Goal: Task Accomplishment & Management: Manage account settings

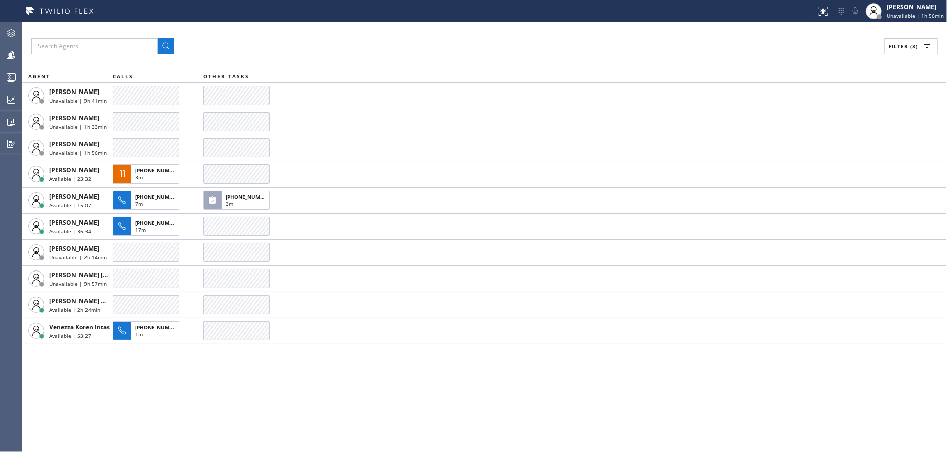
click at [319, 45] on div "Filter (3)" at bounding box center [484, 46] width 907 height 16
click at [8, 78] on icon at bounding box center [11, 77] width 12 height 12
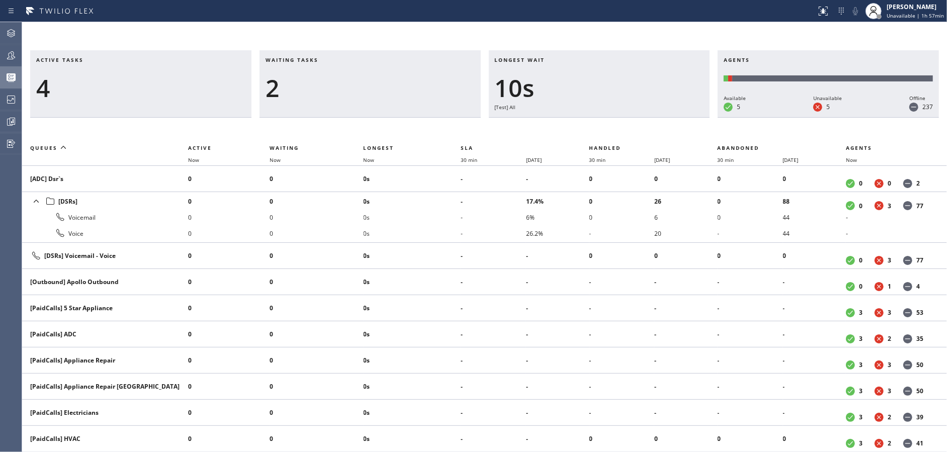
click at [320, 73] on div "2" at bounding box center [370, 87] width 209 height 29
click at [320, 73] on div "1" at bounding box center [370, 87] width 209 height 29
click at [320, 73] on div "2" at bounding box center [370, 87] width 209 height 29
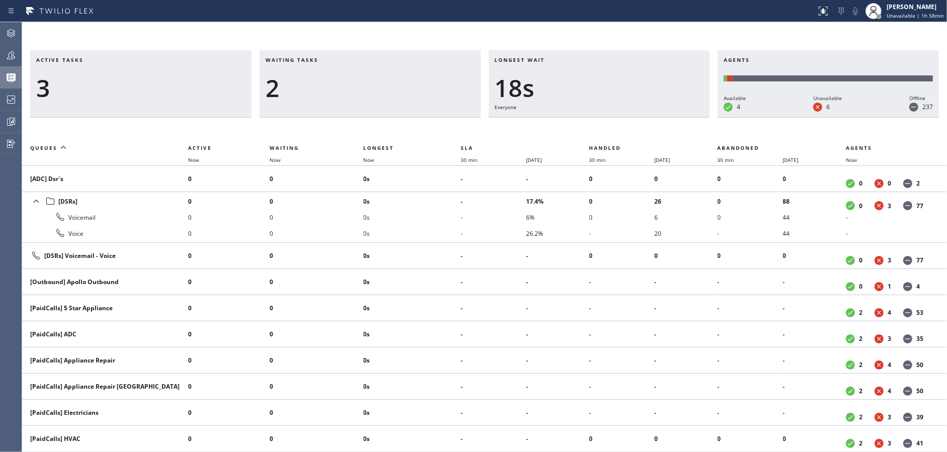
click at [320, 73] on div "2" at bounding box center [370, 87] width 209 height 29
click at [320, 73] on div "1" at bounding box center [370, 87] width 209 height 29
click at [320, 73] on div "2" at bounding box center [370, 87] width 209 height 29
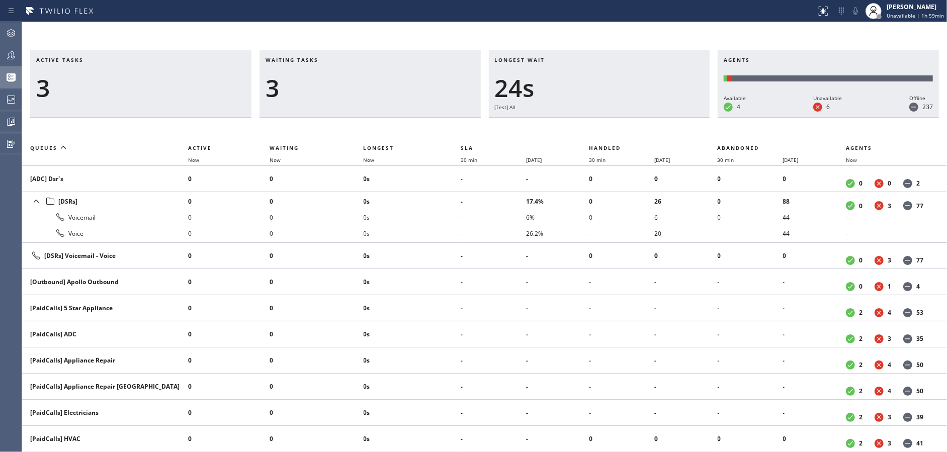
click at [320, 73] on div "3" at bounding box center [370, 87] width 209 height 29
click at [320, 73] on div "2" at bounding box center [370, 87] width 209 height 29
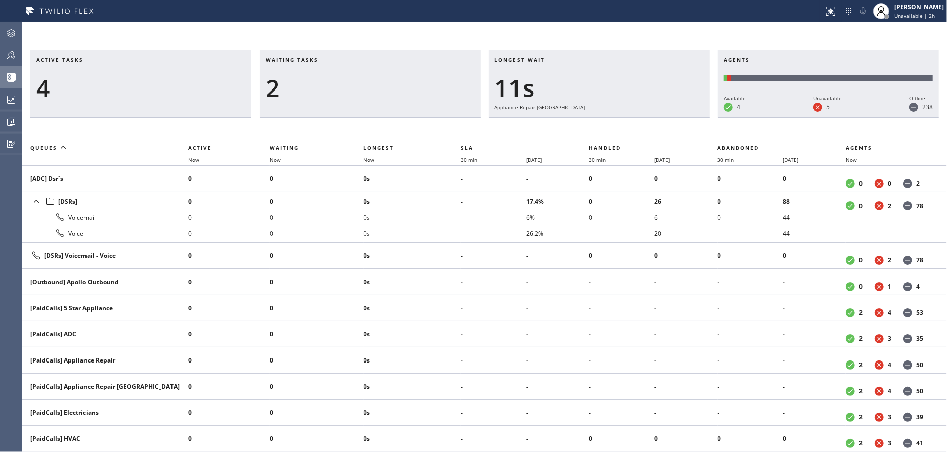
click at [320, 73] on div "2" at bounding box center [370, 87] width 209 height 29
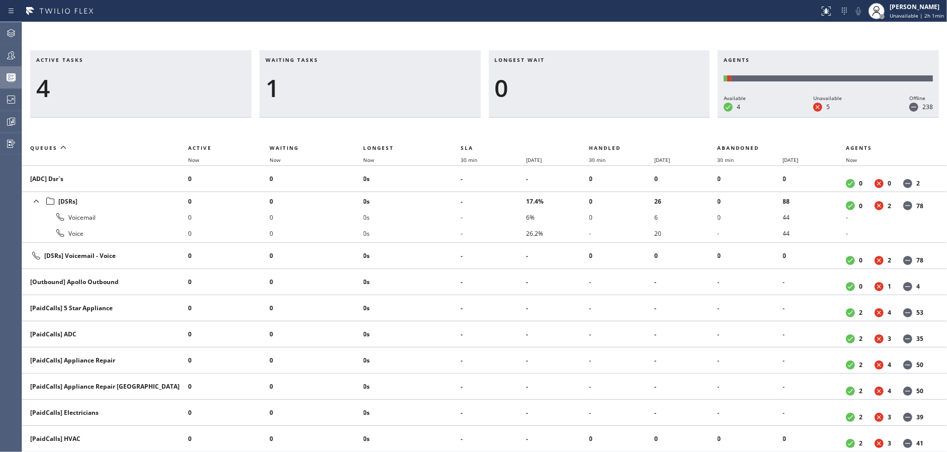
click at [320, 73] on div "1" at bounding box center [370, 87] width 209 height 29
click at [320, 73] on div "2" at bounding box center [370, 87] width 209 height 29
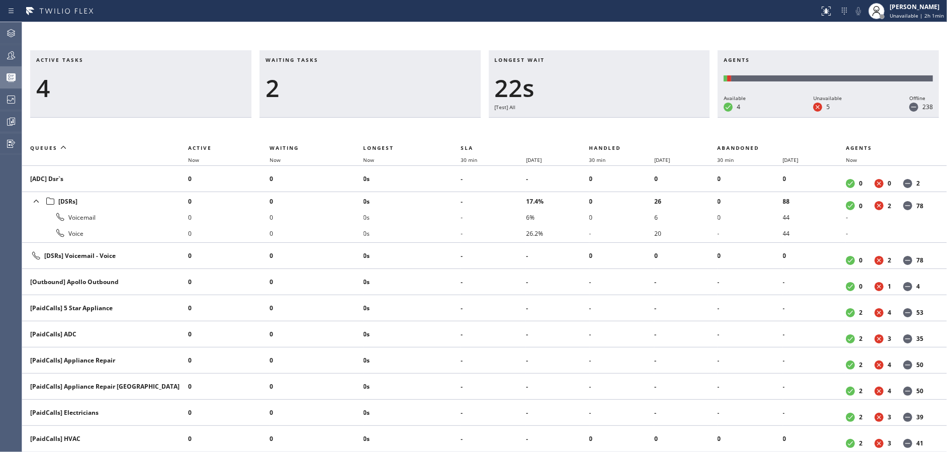
click at [320, 73] on div "2" at bounding box center [370, 87] width 209 height 29
click at [320, 73] on div "1" at bounding box center [370, 87] width 209 height 29
click at [320, 73] on div "2" at bounding box center [370, 87] width 209 height 29
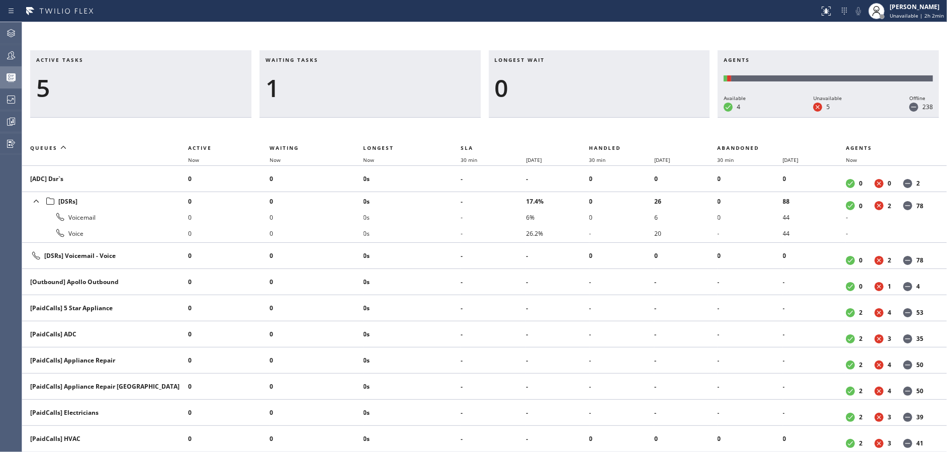
click at [320, 73] on div "1" at bounding box center [370, 87] width 209 height 29
click at [0, 103] on div at bounding box center [11, 100] width 22 height 12
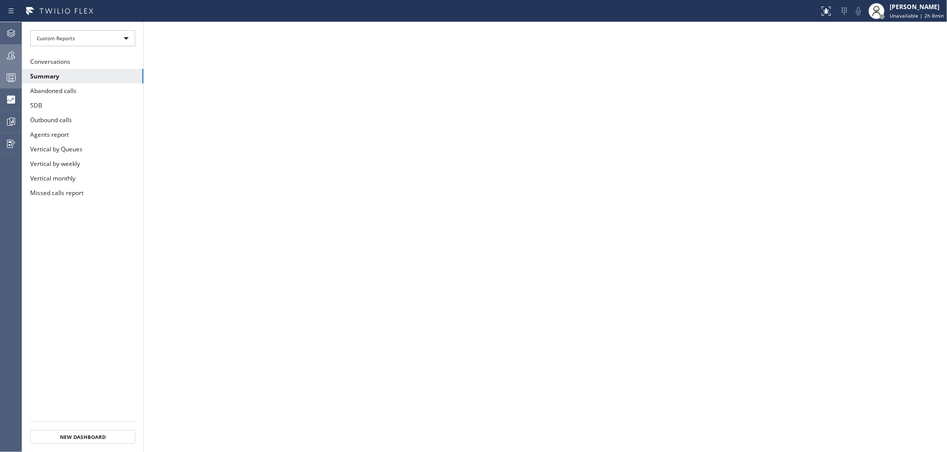
drag, startPoint x: 3, startPoint y: 57, endPoint x: 8, endPoint y: 58, distance: 5.1
click at [8, 58] on div at bounding box center [11, 55] width 22 height 12
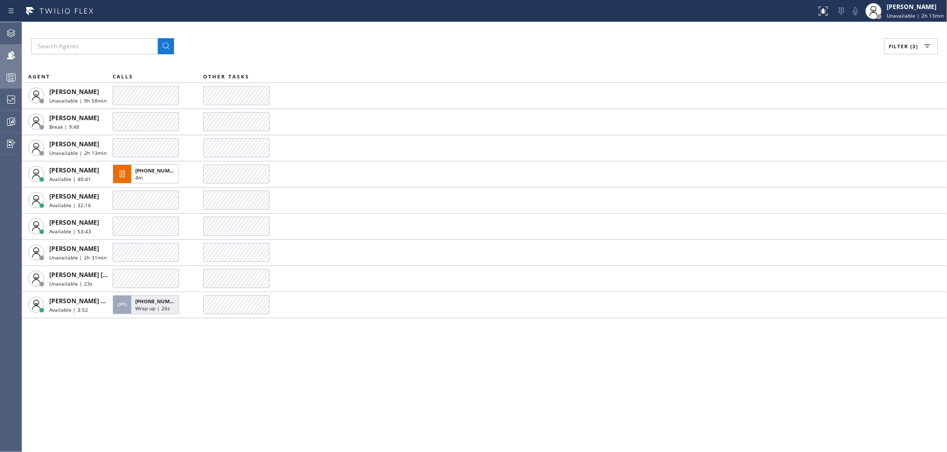
click at [244, 401] on div "Filter (3) AGENT CALLS OTHER TASKS [PERSON_NAME] Unavailable | 9h 58min [PERSON…" at bounding box center [484, 237] width 925 height 430
click at [388, 381] on div "Filter (3) AGENT CALLS OTHER TASKS [PERSON_NAME] Unavailable | 9h 58min [PERSON…" at bounding box center [484, 237] width 925 height 430
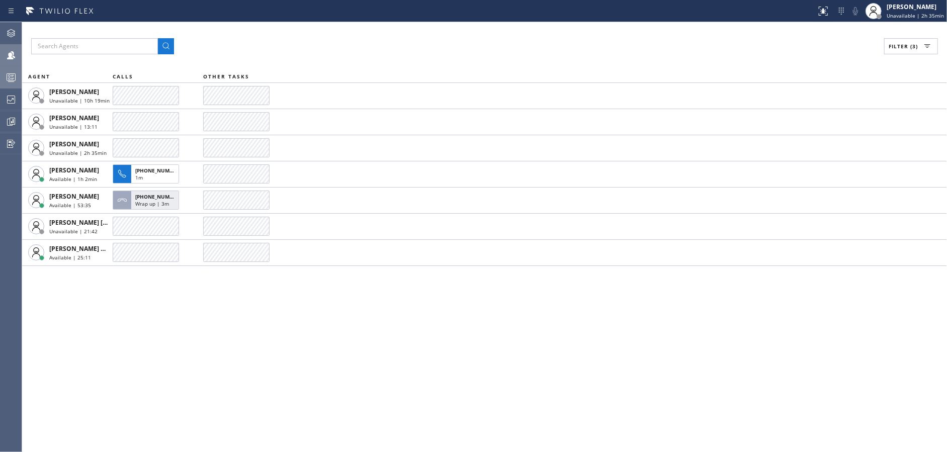
click at [318, 44] on div "Filter (3)" at bounding box center [484, 46] width 907 height 16
click at [462, 60] on div "Filter (3) AGENT CALLS OTHER TASKS [PERSON_NAME] Unavailable | 10h 19min [PERSO…" at bounding box center [484, 237] width 925 height 430
click at [462, 60] on div "Filter (3) AGENT CALLS OTHER TASKS [PERSON_NAME] Unavailable | 10h 20min [PERSO…" at bounding box center [484, 237] width 925 height 430
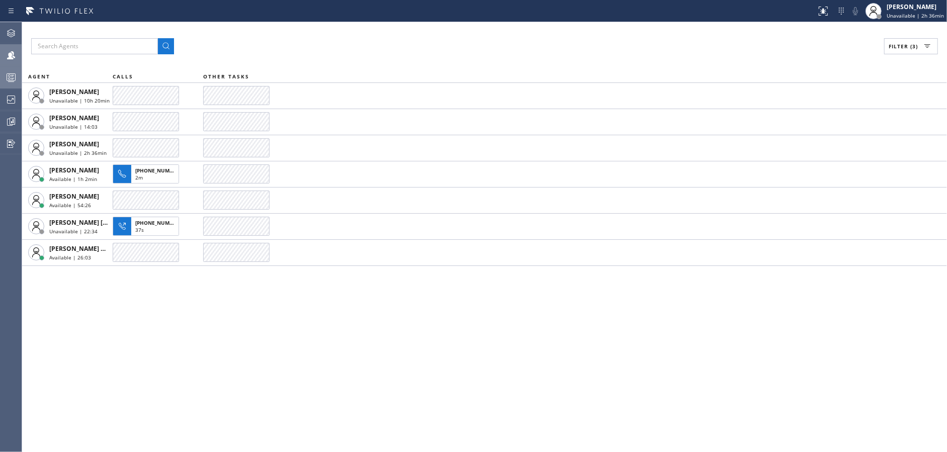
click at [462, 60] on div "Filter (3) AGENT CALLS OTHER TASKS [PERSON_NAME] Unavailable | 10h 20min [PERSO…" at bounding box center [484, 237] width 925 height 430
click at [462, 60] on div "Filter (3) AGENT CALLS OTHER TASKS [PERSON_NAME] Unavailable | 10h 21min [PERSO…" at bounding box center [484, 237] width 925 height 430
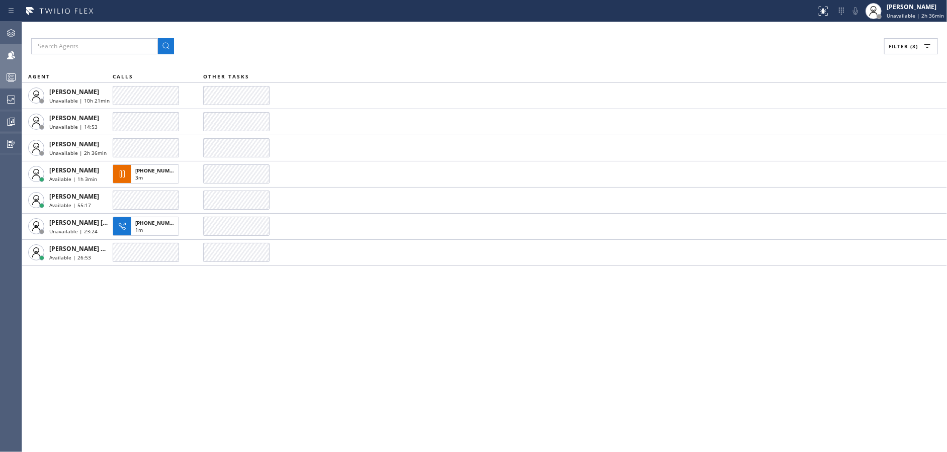
click at [462, 60] on div "Filter (3) AGENT CALLS OTHER TASKS [PERSON_NAME] Unavailable | 10h 21min [PERSO…" at bounding box center [484, 237] width 925 height 430
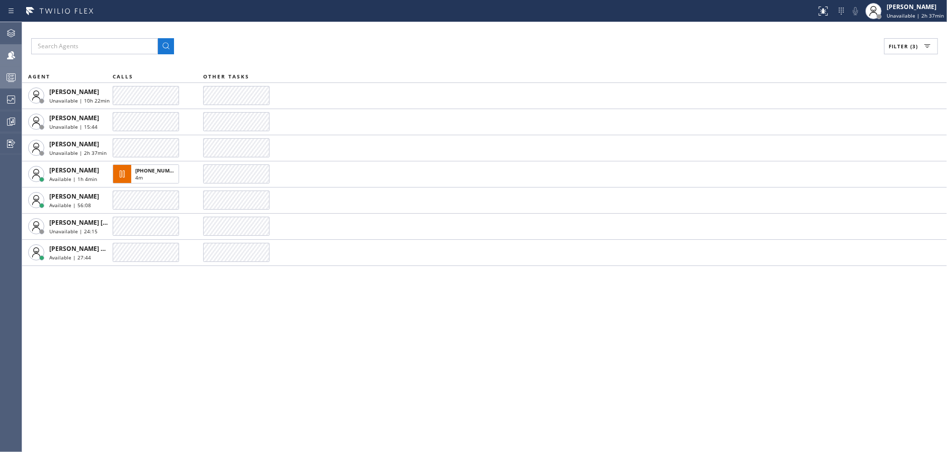
click at [462, 60] on div "Filter (3) AGENT CALLS OTHER TASKS [PERSON_NAME] Unavailable | 10h 22min [PERSO…" at bounding box center [484, 237] width 925 height 430
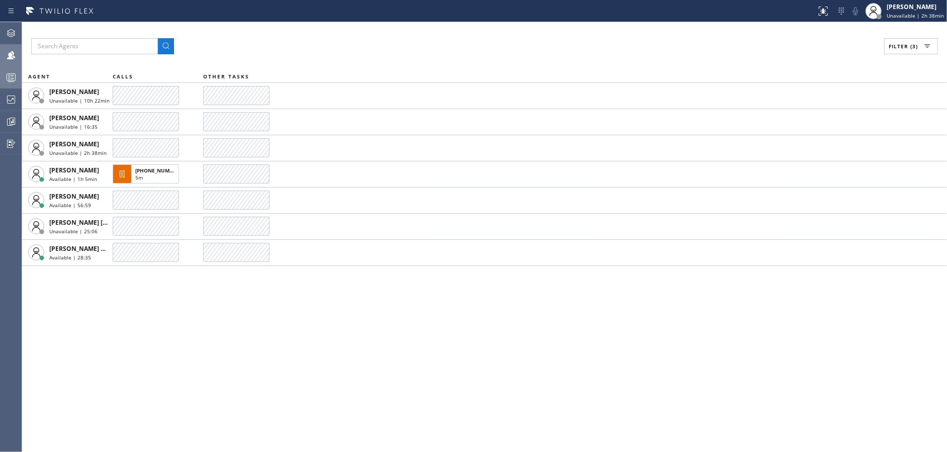
click at [462, 60] on div "Filter (3) AGENT CALLS OTHER TASKS [PERSON_NAME] Unavailable | 10h 22min [PERSO…" at bounding box center [484, 237] width 925 height 430
click at [462, 60] on div "Filter (3) AGENT CALLS OTHER TASKS [PERSON_NAME] Unavailable | 10h 23min [PERSO…" at bounding box center [484, 237] width 925 height 430
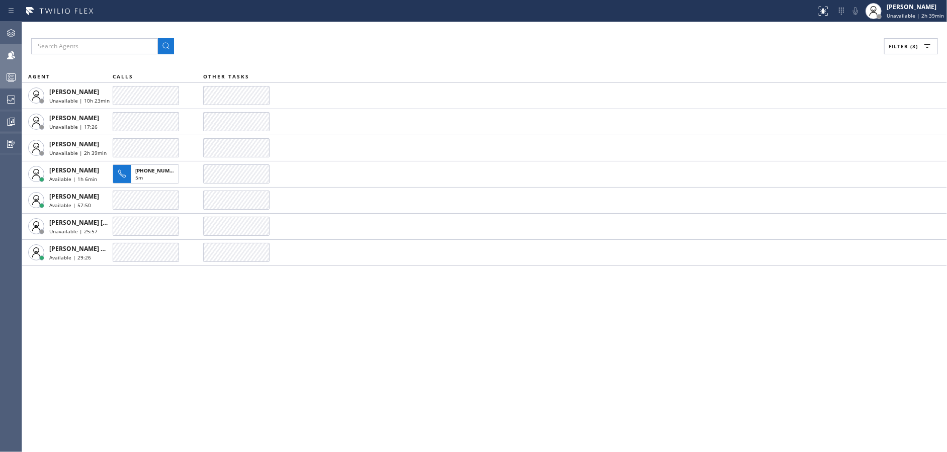
click at [462, 60] on div "Filter (3) AGENT CALLS OTHER TASKS [PERSON_NAME] Unavailable | 10h 23min [PERSO…" at bounding box center [484, 237] width 925 height 430
click at [462, 60] on div "Filter (3) AGENT CALLS OTHER TASKS [PERSON_NAME] Unavailable | 10h 24min [PERSO…" at bounding box center [484, 237] width 925 height 430
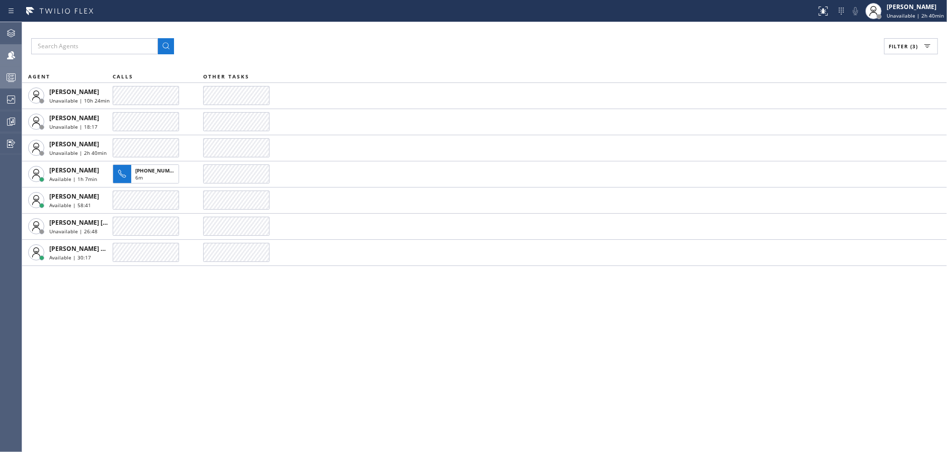
click at [462, 60] on div "Filter (3) AGENT CALLS OTHER TASKS [PERSON_NAME] Unavailable | 10h 24min [PERSO…" at bounding box center [484, 237] width 925 height 430
click at [462, 60] on div "Filter (3) AGENT CALLS OTHER TASKS [PERSON_NAME] Unavailable | 10h 25min [PERSO…" at bounding box center [484, 237] width 925 height 430
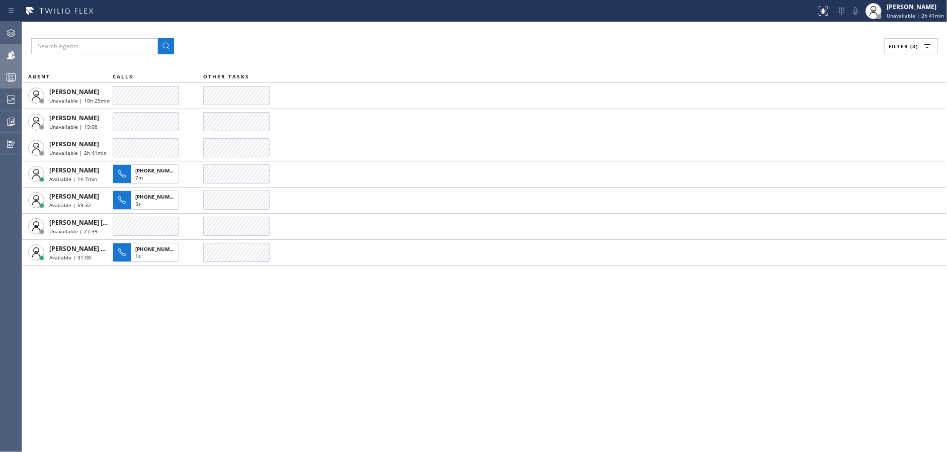
click at [462, 60] on div "Filter (3) AGENT CALLS OTHER TASKS [PERSON_NAME] Unavailable | 10h 25min [PERSO…" at bounding box center [484, 237] width 925 height 430
click at [462, 60] on div "Filter (3) AGENT CALLS OTHER TASKS [PERSON_NAME] Unavailable | 10h 26min [PERSO…" at bounding box center [484, 237] width 925 height 430
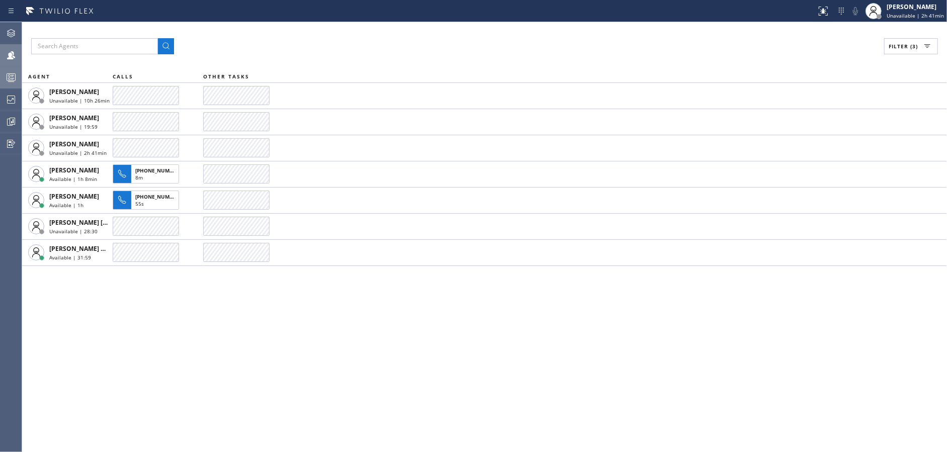
click at [462, 60] on div "Filter (3) AGENT CALLS OTHER TASKS [PERSON_NAME] Unavailable | 10h 26min [PERSO…" at bounding box center [484, 237] width 925 height 430
click at [462, 60] on div "Filter (3) AGENT CALLS OTHER TASKS [PERSON_NAME] Unavailable | 10h 27min [PERSO…" at bounding box center [484, 237] width 925 height 430
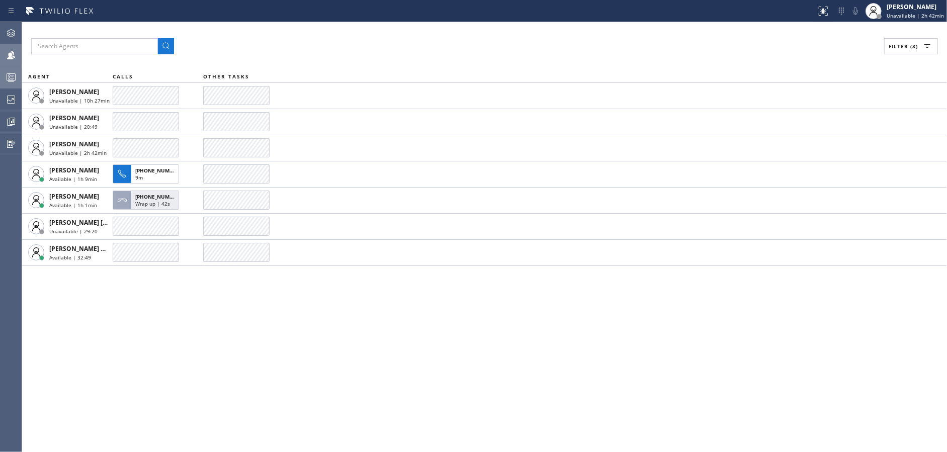
click at [462, 60] on div "Filter (3) AGENT CALLS OTHER TASKS [PERSON_NAME] Unavailable | 10h 27min [PERSO…" at bounding box center [484, 237] width 925 height 430
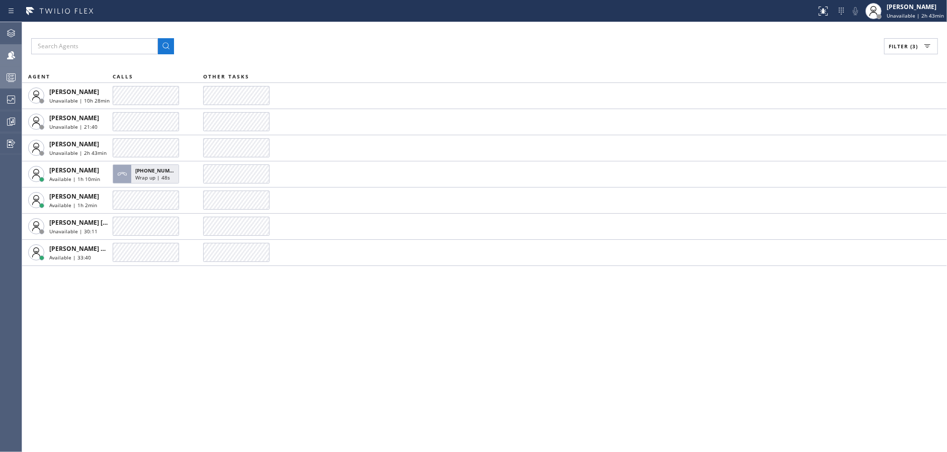
click at [462, 60] on div "Filter (3) AGENT CALLS OTHER TASKS [PERSON_NAME] Unavailable | 10h 28min [PERSO…" at bounding box center [484, 237] width 925 height 430
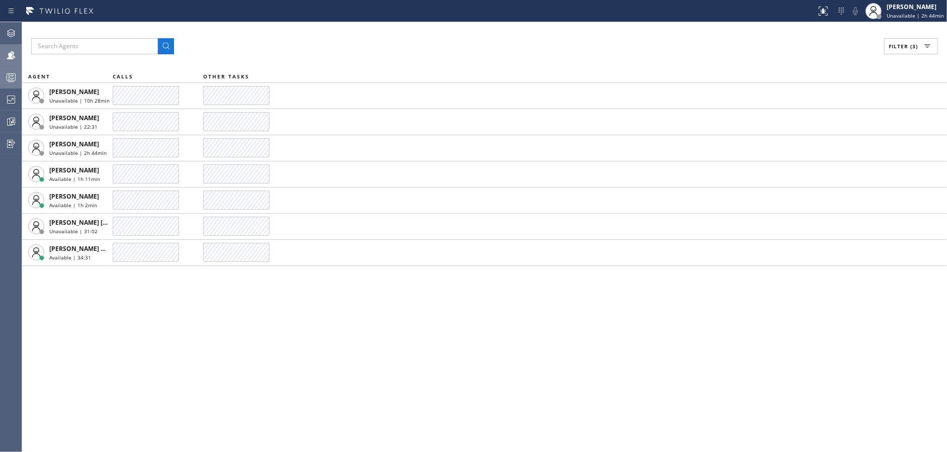
click at [462, 60] on div "Filter (3) AGENT CALLS OTHER TASKS [PERSON_NAME] Unavailable | 10h 28min [PERSO…" at bounding box center [484, 237] width 925 height 430
click at [462, 60] on div "Filter (3) AGENT CALLS OTHER TASKS [PERSON_NAME] Unavailable | 10h 29min [PERSO…" at bounding box center [484, 237] width 925 height 430
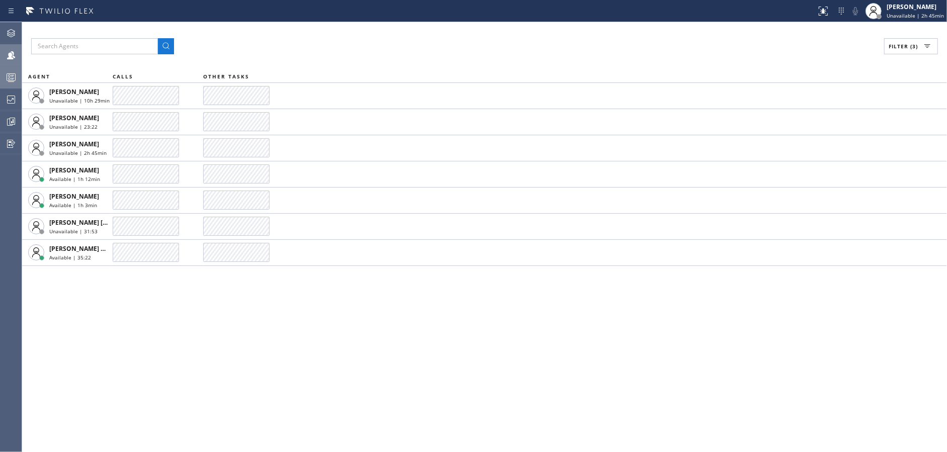
click at [462, 60] on div "Filter (3) AGENT CALLS OTHER TASKS [PERSON_NAME] Unavailable | 10h 29min [PERSO…" at bounding box center [484, 237] width 925 height 430
click at [462, 60] on div "Filter (3) AGENT CALLS OTHER TASKS [PERSON_NAME] Unavailable | 10h 30min [PERSO…" at bounding box center [484, 237] width 925 height 430
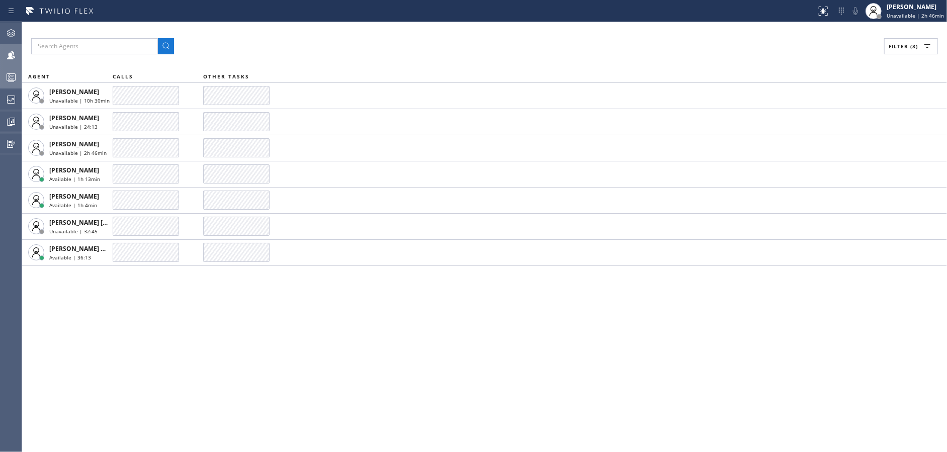
click at [462, 60] on div "Filter (3) AGENT CALLS OTHER TASKS [PERSON_NAME] Unavailable | 10h 30min [PERSO…" at bounding box center [484, 237] width 925 height 430
click at [462, 60] on div "Filter (3) AGENT CALLS OTHER TASKS [PERSON_NAME] Unavailable | 10h 31min [PERSO…" at bounding box center [484, 237] width 925 height 430
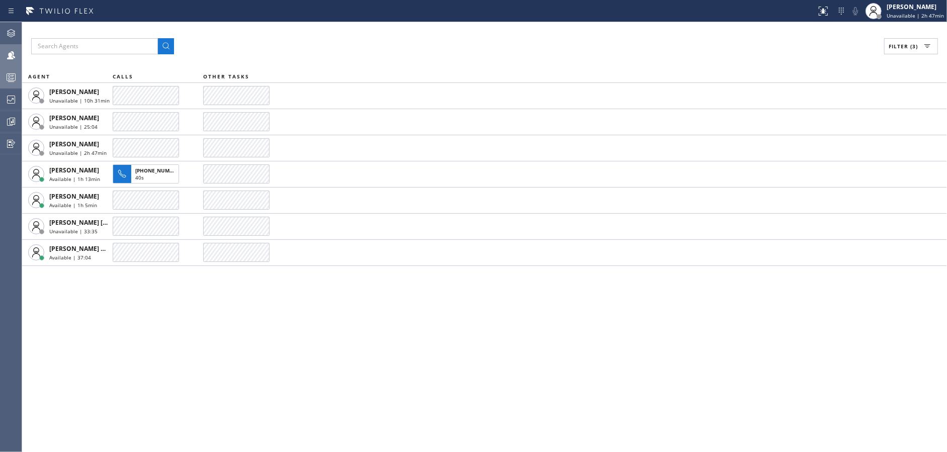
click at [462, 60] on div "Filter (3) AGENT CALLS OTHER TASKS [PERSON_NAME] Unavailable | 10h 31min [PERSO…" at bounding box center [484, 237] width 925 height 430
click at [462, 60] on div "Filter (3) AGENT CALLS OTHER TASKS [PERSON_NAME] Unavailable | 10h 32min [PERSO…" at bounding box center [484, 237] width 925 height 430
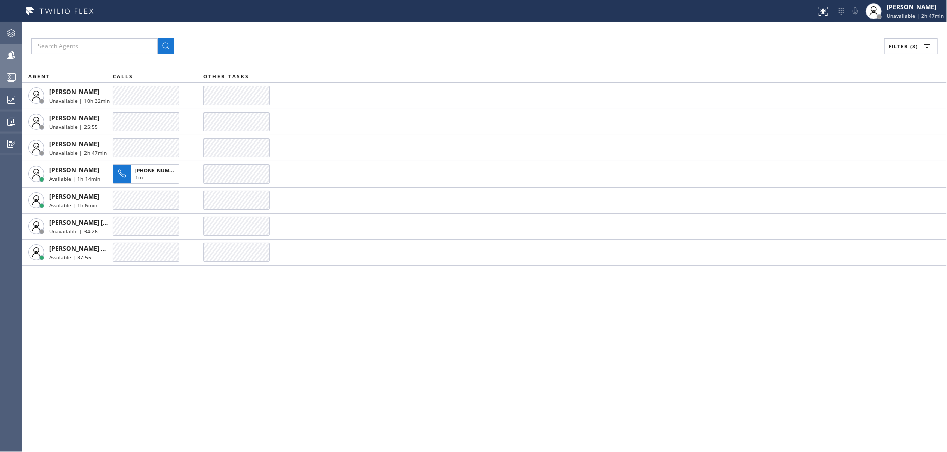
click at [462, 60] on div "Filter (3) AGENT CALLS OTHER TASKS [PERSON_NAME] Unavailable | 10h 32min [PERSO…" at bounding box center [484, 237] width 925 height 430
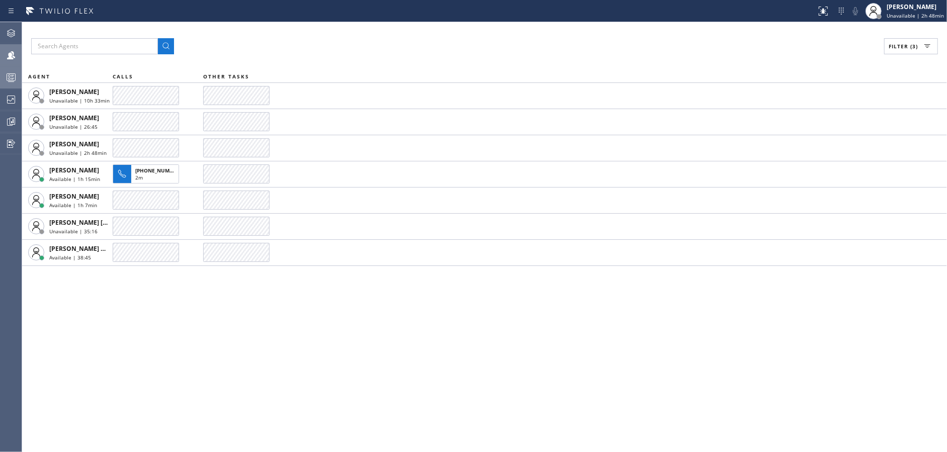
click at [462, 60] on div "Filter (3) AGENT CALLS OTHER TASKS [PERSON_NAME] Unavailable | 10h 33min [PERSO…" at bounding box center [484, 237] width 925 height 430
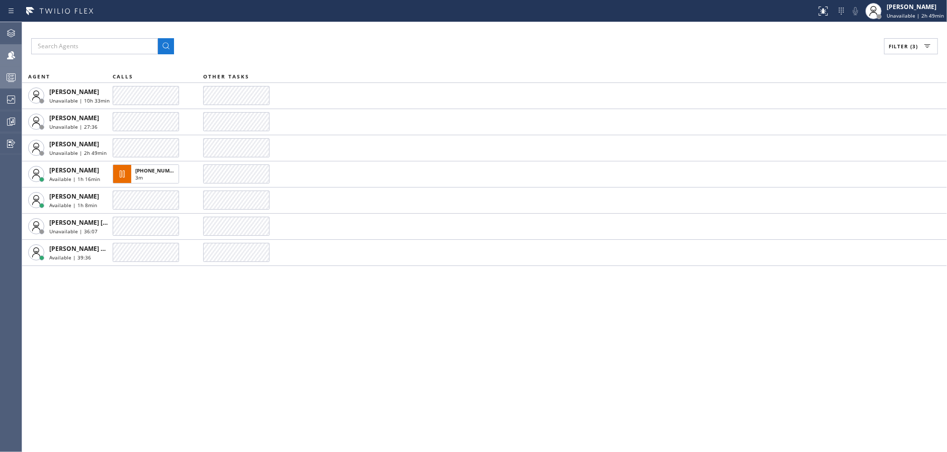
click at [462, 60] on div "Filter (3) AGENT CALLS OTHER TASKS [PERSON_NAME] Unavailable | 10h 33min [PERSO…" at bounding box center [484, 237] width 925 height 430
click at [462, 60] on div "Filter (3) AGENT CALLS OTHER TASKS [PERSON_NAME] Unavailable | 10h 34min [PERSO…" at bounding box center [484, 237] width 925 height 430
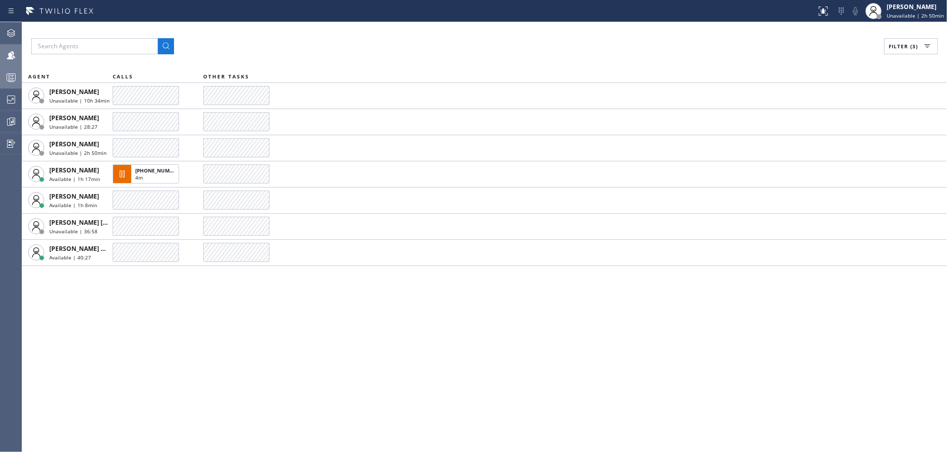
click at [462, 60] on div "Filter (3) AGENT CALLS OTHER TASKS [PERSON_NAME] Unavailable | 10h 34min [PERSO…" at bounding box center [484, 237] width 925 height 430
click at [462, 60] on div "Filter (3) AGENT CALLS OTHER TASKS [PERSON_NAME] Unavailable | 10h 35min [PERSO…" at bounding box center [484, 237] width 925 height 430
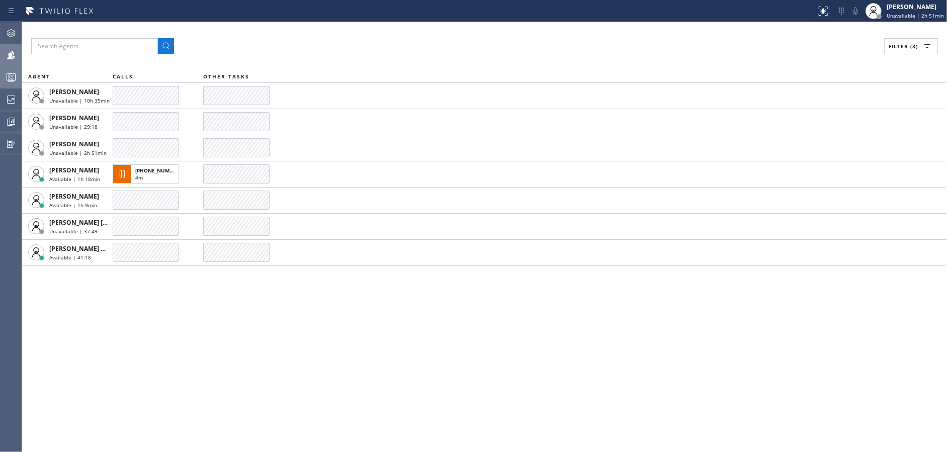
click at [462, 60] on div "Filter (3) AGENT CALLS OTHER TASKS [PERSON_NAME] Unavailable | 10h 35min [PERSO…" at bounding box center [484, 237] width 925 height 430
click at [462, 60] on div "Filter (3) AGENT CALLS OTHER TASKS [PERSON_NAME] Unavailable | 10h 36min [PERSO…" at bounding box center [484, 237] width 925 height 430
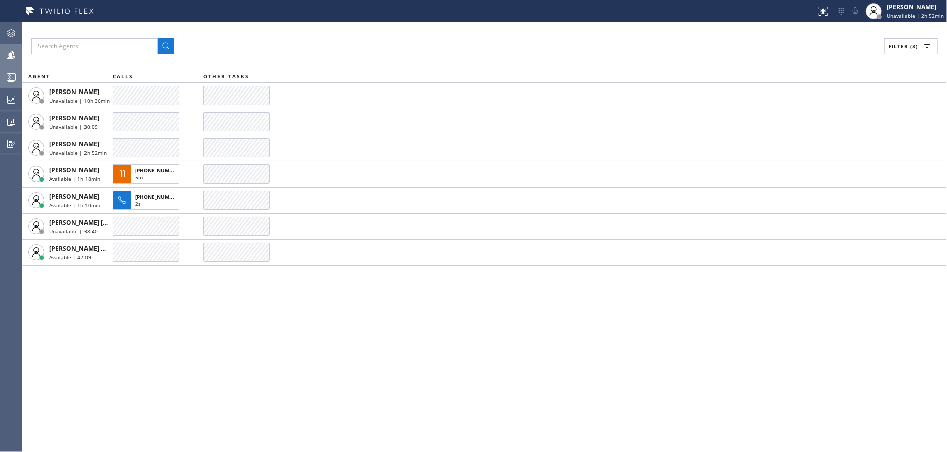
click at [462, 60] on div "Filter (3) AGENT CALLS OTHER TASKS [PERSON_NAME] Unavailable | 10h 36min [PERSO…" at bounding box center [484, 237] width 925 height 430
click at [462, 60] on div "Filter (3) AGENT CALLS OTHER TASKS [PERSON_NAME] Unavailable | 10h 37min [PERSO…" at bounding box center [484, 237] width 925 height 430
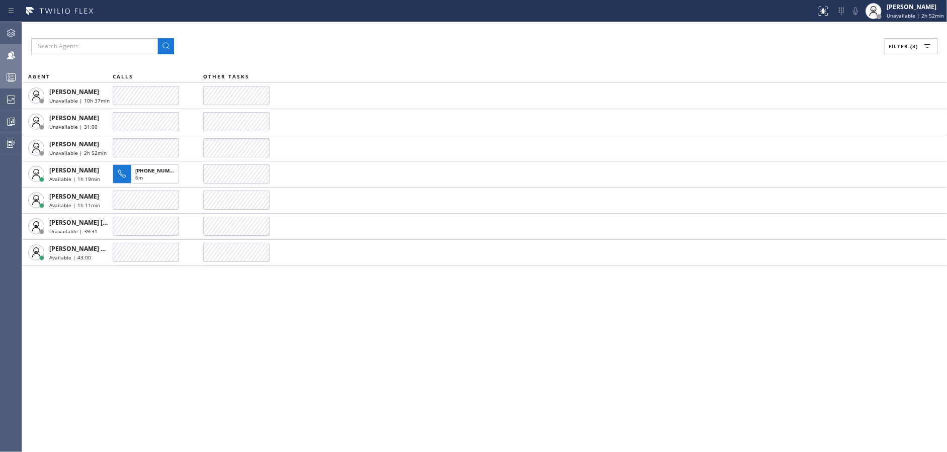
click at [462, 60] on div "Filter (3) AGENT CALLS OTHER TASKS [PERSON_NAME] Unavailable | 10h 37min [PERSO…" at bounding box center [484, 237] width 925 height 430
click at [462, 60] on div "Filter (3) AGENT CALLS OTHER TASKS [PERSON_NAME] Unavailable | 10h 38min [PERSO…" at bounding box center [484, 237] width 925 height 430
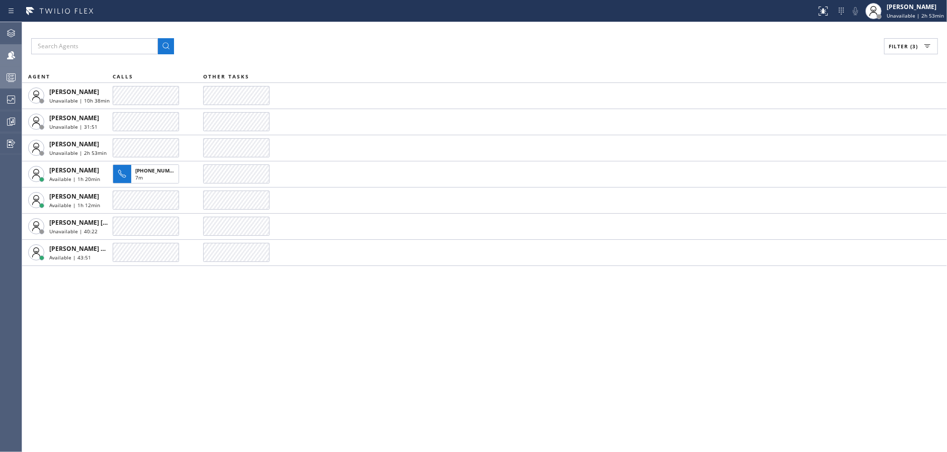
click at [462, 60] on div "Filter (3) AGENT CALLS OTHER TASKS [PERSON_NAME] Unavailable | 10h 38min [PERSO…" at bounding box center [484, 237] width 925 height 430
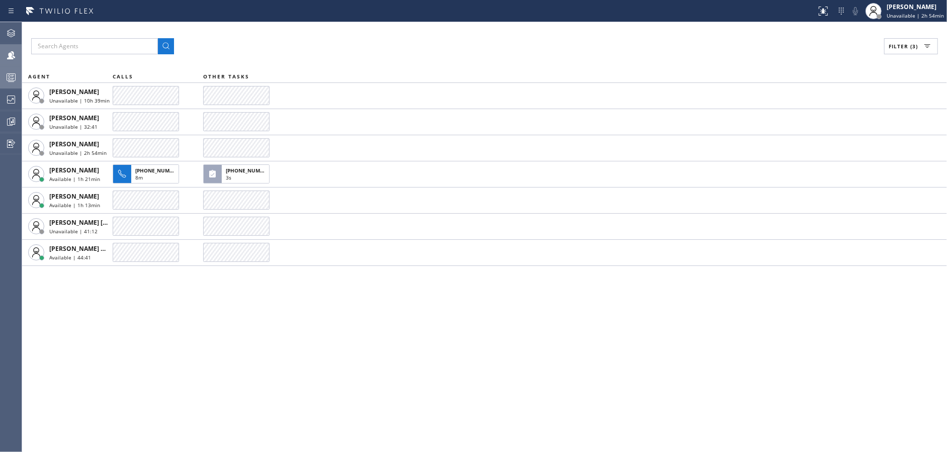
click at [462, 60] on div "Filter (3) AGENT CALLS OTHER TASKS [PERSON_NAME] Unavailable | 10h 39min [PERSO…" at bounding box center [484, 237] width 925 height 430
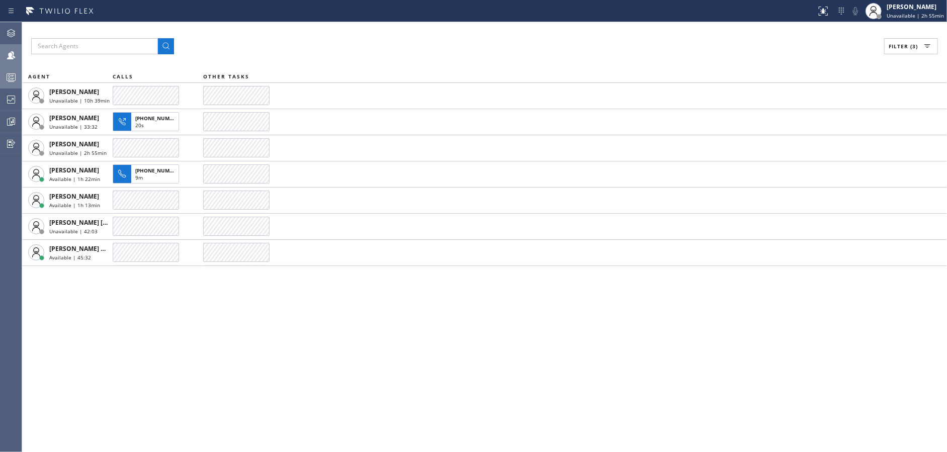
click at [462, 60] on div "Filter (3) AGENT CALLS OTHER TASKS [PERSON_NAME] Unavailable | 10h 39min [PERSO…" at bounding box center [484, 237] width 925 height 430
click at [462, 60] on div "Filter (3) AGENT CALLS OTHER TASKS [PERSON_NAME] Unavailable | 10h 40min [PERSO…" at bounding box center [484, 237] width 925 height 430
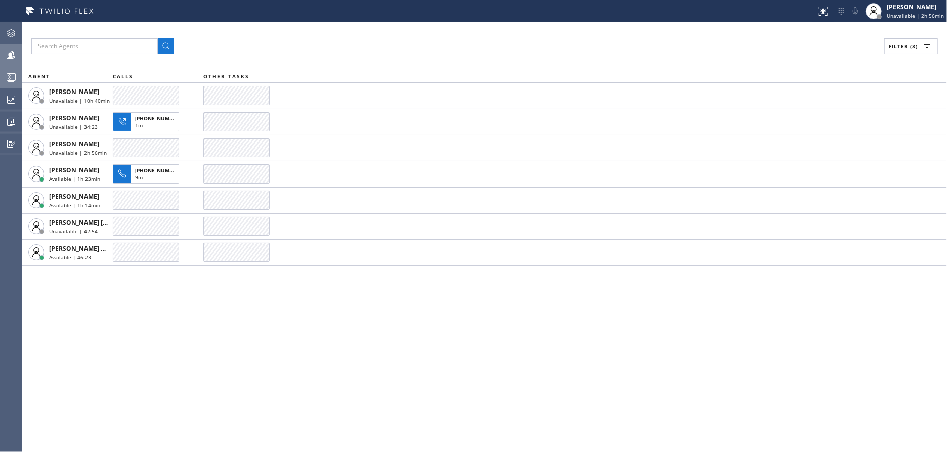
click at [462, 60] on div "Filter (3) AGENT CALLS OTHER TASKS [PERSON_NAME] Unavailable | 10h 40min [PERSO…" at bounding box center [484, 237] width 925 height 430
click at [462, 60] on div "Filter (3) AGENT CALLS OTHER TASKS [PERSON_NAME] Unavailable | 10h 41min [PERSO…" at bounding box center [484, 237] width 925 height 430
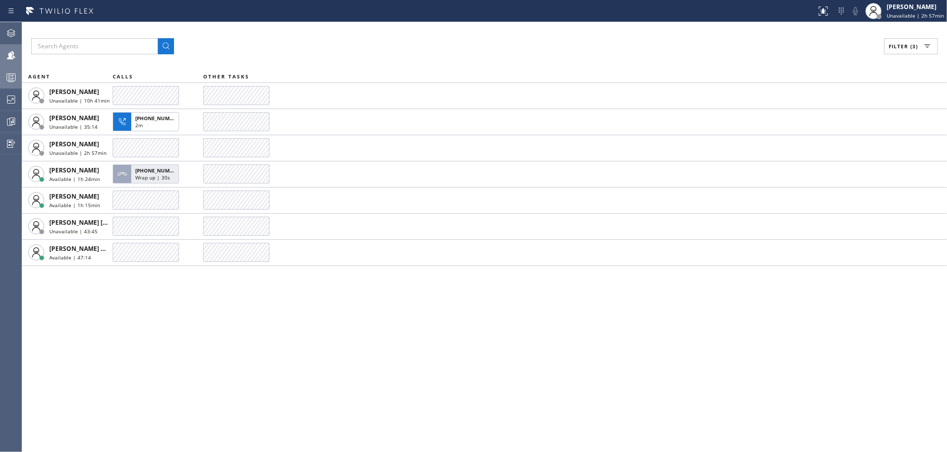
click at [462, 60] on div "Filter (3) AGENT CALLS OTHER TASKS [PERSON_NAME] Unavailable | 10h 41min [PERSO…" at bounding box center [484, 237] width 925 height 430
click at [462, 60] on div "Filter (3) AGENT CALLS OTHER TASKS [PERSON_NAME] Unavailable | 10h 42min [PERSO…" at bounding box center [484, 237] width 925 height 430
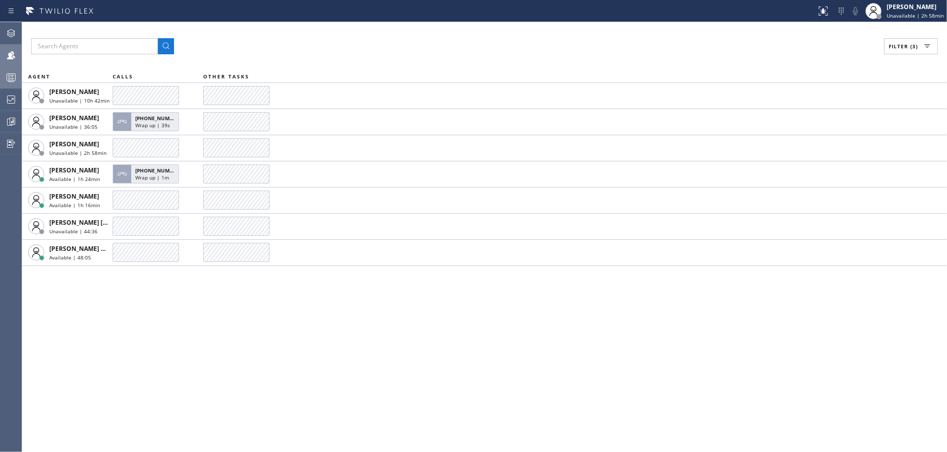
click at [462, 60] on div "Filter (3) AGENT CALLS OTHER TASKS [PERSON_NAME] Unavailable | 10h 42min [PERSO…" at bounding box center [484, 237] width 925 height 430
click at [462, 60] on div "Filter (3) AGENT CALLS OTHER TASKS [PERSON_NAME] Unavailable | 10h 43min [PERSO…" at bounding box center [484, 237] width 925 height 430
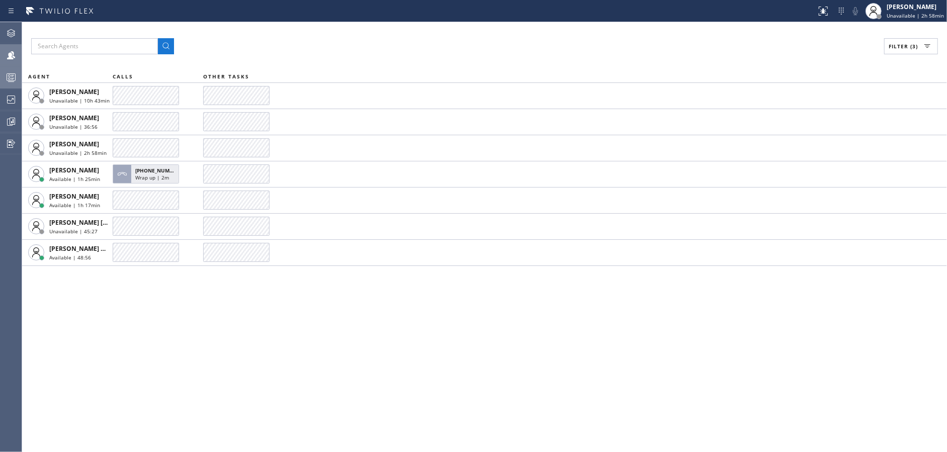
click at [462, 60] on div "Filter (3) AGENT CALLS OTHER TASKS [PERSON_NAME] Unavailable | 10h 43min [PERSO…" at bounding box center [484, 237] width 925 height 430
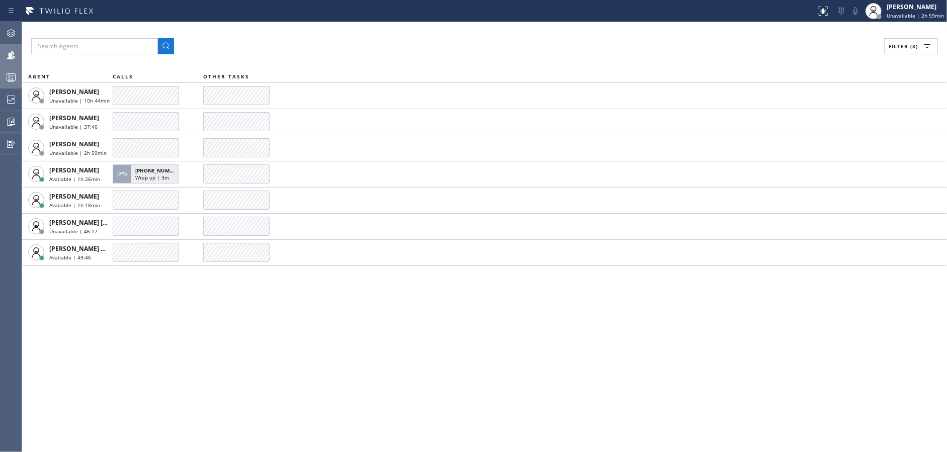
click at [462, 60] on div "Filter (3) AGENT CALLS OTHER TASKS [PERSON_NAME] Unavailable | 10h 44min [PERSO…" at bounding box center [484, 237] width 925 height 430
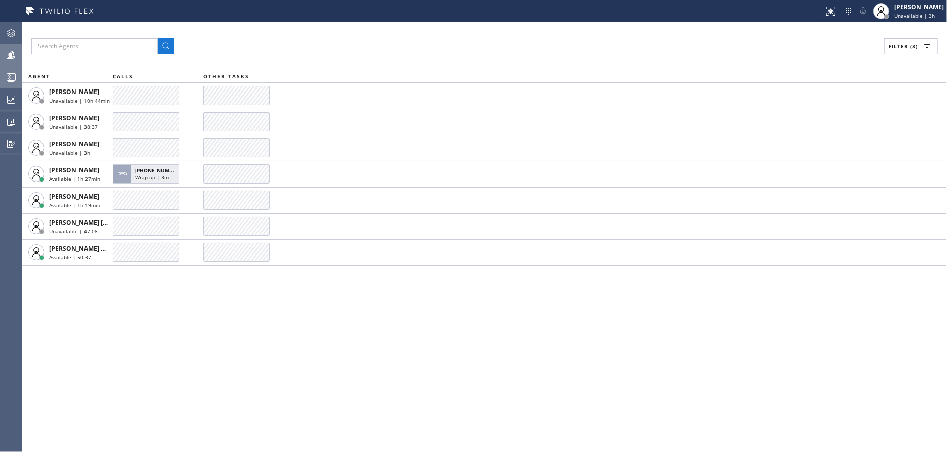
click at [462, 60] on div "Filter (3) AGENT CALLS OTHER TASKS [PERSON_NAME] Unavailable | 10h 44min [PERSO…" at bounding box center [484, 237] width 925 height 430
click at [462, 60] on div "Filter (3) AGENT CALLS OTHER TASKS [PERSON_NAME] Unavailable | 10h 45min [PERSO…" at bounding box center [484, 237] width 925 height 430
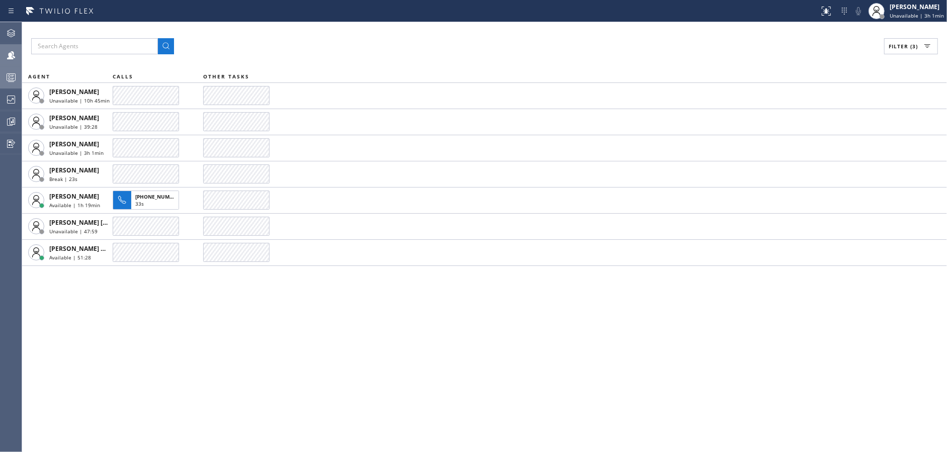
click at [462, 60] on div "Filter (3) AGENT CALLS OTHER TASKS [PERSON_NAME] Unavailable | 10h 45min [PERSO…" at bounding box center [484, 237] width 925 height 430
click at [462, 60] on div "Filter (3) AGENT CALLS OTHER TASKS [PERSON_NAME] Unavailable | 10h 46min [PERSO…" at bounding box center [484, 237] width 925 height 430
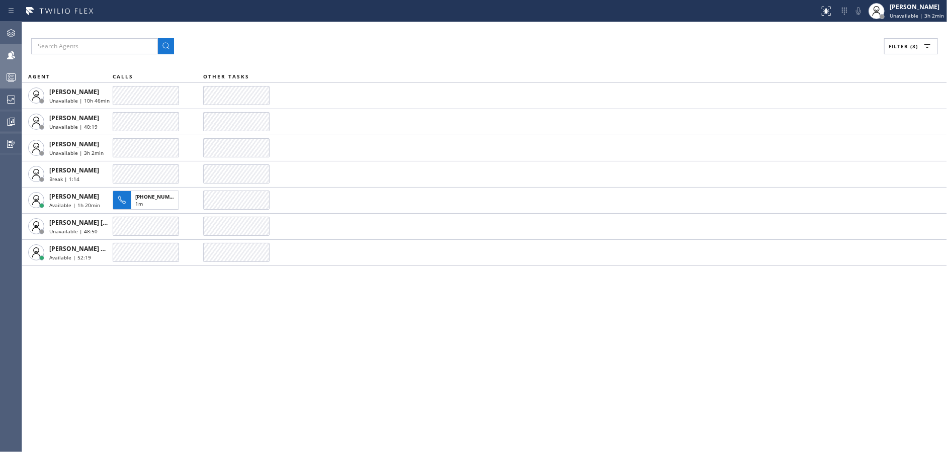
click at [462, 60] on div "Filter (3) AGENT CALLS OTHER TASKS [PERSON_NAME] Unavailable | 10h 46min [PERSO…" at bounding box center [484, 237] width 925 height 430
click at [462, 60] on div "Filter (3) AGENT CALLS OTHER TASKS [PERSON_NAME] Unavailable | 10h 47min [PERSO…" at bounding box center [484, 237] width 925 height 430
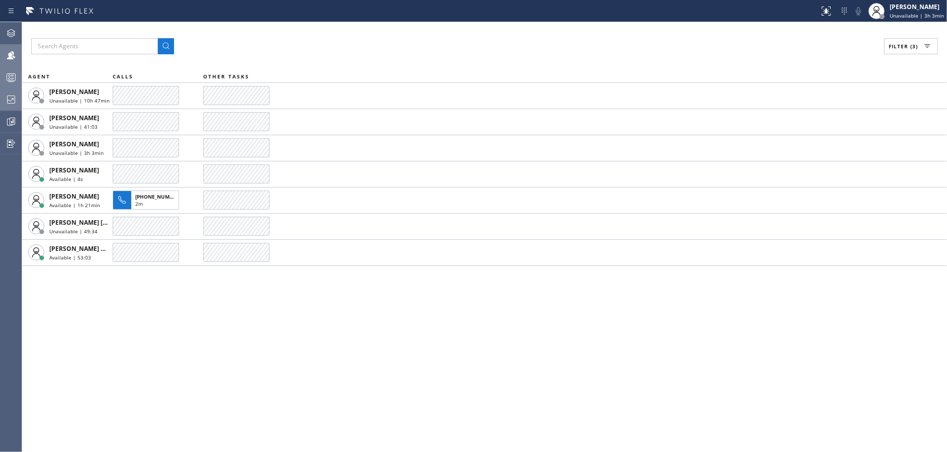
click at [0, 91] on div at bounding box center [11, 100] width 22 height 20
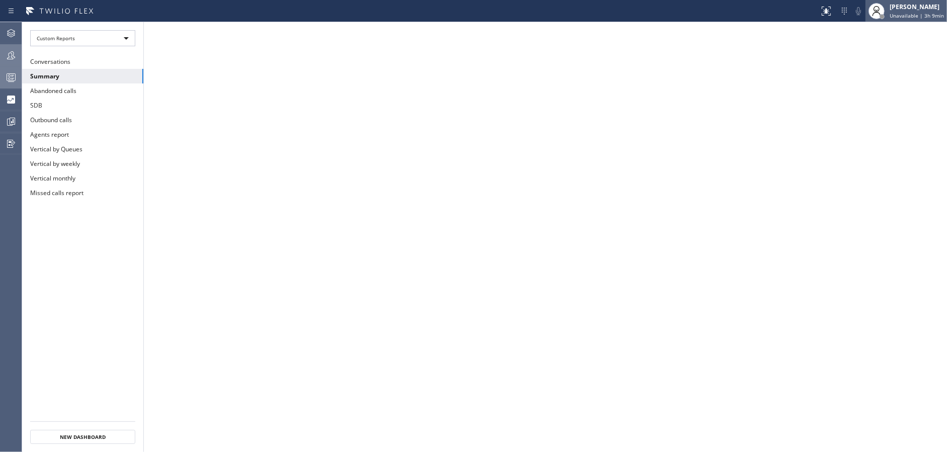
click at [904, 14] on span "Unavailable | 3h 9min" at bounding box center [917, 15] width 54 height 7
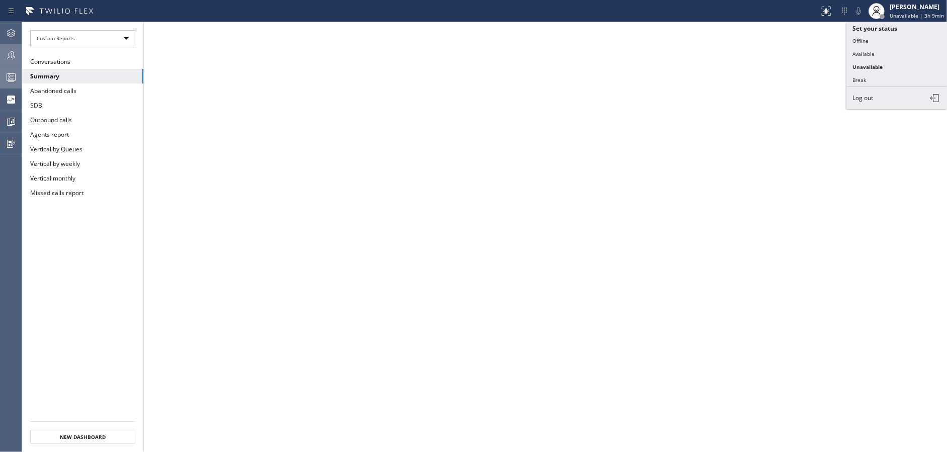
click at [908, 41] on button "Offline" at bounding box center [897, 40] width 101 height 13
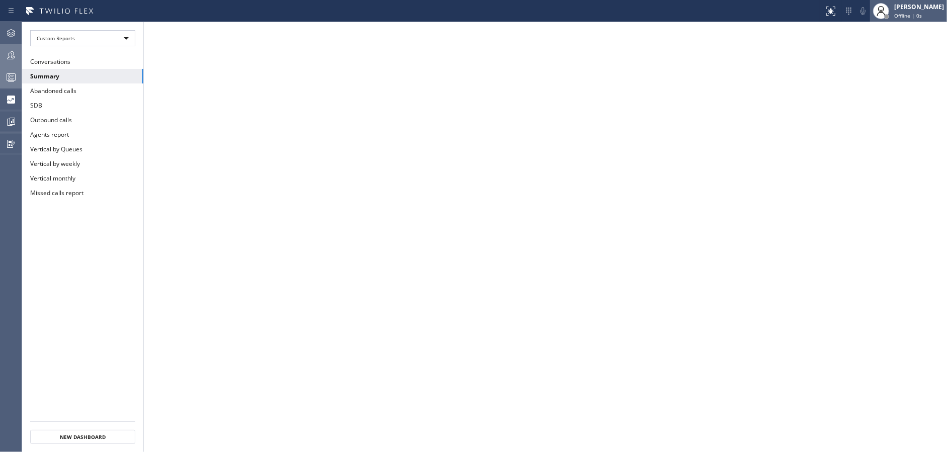
click at [922, 16] on span "Offline | 0s" at bounding box center [908, 15] width 28 height 7
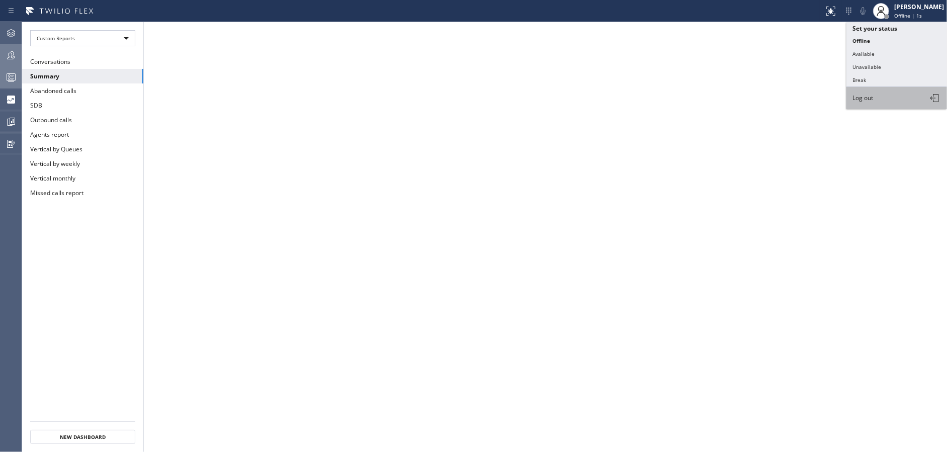
click at [879, 94] on button "Log out" at bounding box center [897, 98] width 101 height 22
